Goal: Task Accomplishment & Management: Use online tool/utility

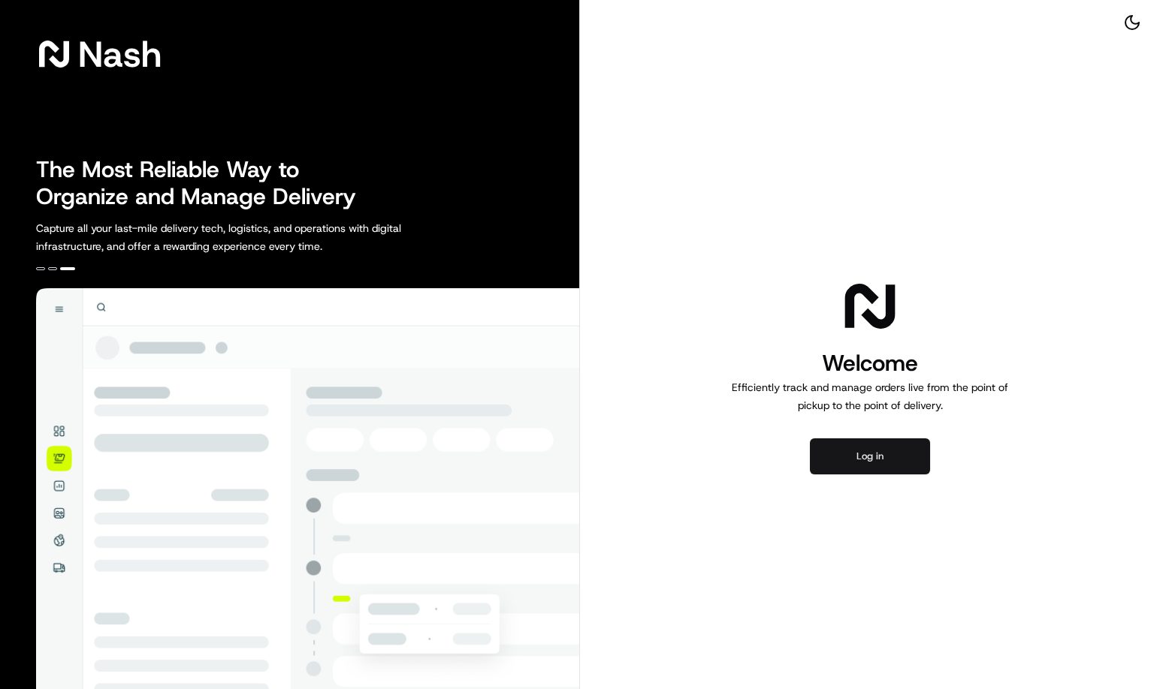
click at [905, 459] on button "Log in" at bounding box center [870, 457] width 120 height 36
